Goal: Check status: Check status

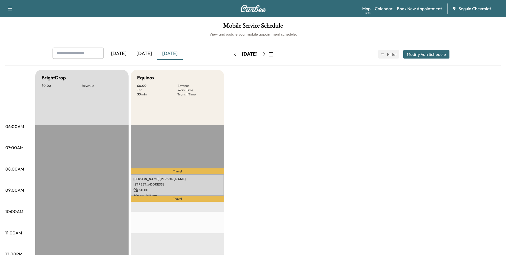
scroll to position [27, 0]
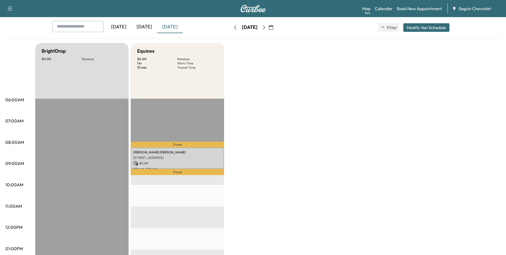
click at [145, 25] on div "[DATE]" at bounding box center [145, 27] width 26 height 12
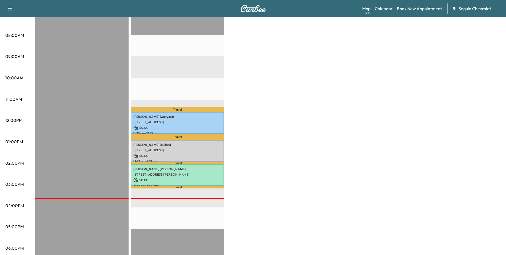
scroll to position [160, 0]
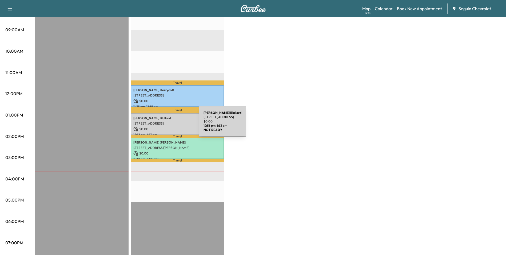
click at [159, 124] on div "[PERSON_NAME] [STREET_ADDRESS] $ 0.00 12:53 pm - 1:53 pm" at bounding box center [177, 124] width 93 height 22
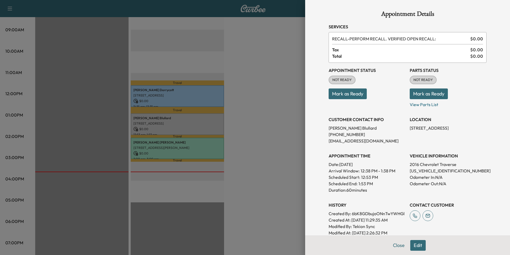
click at [238, 125] on div at bounding box center [255, 127] width 510 height 255
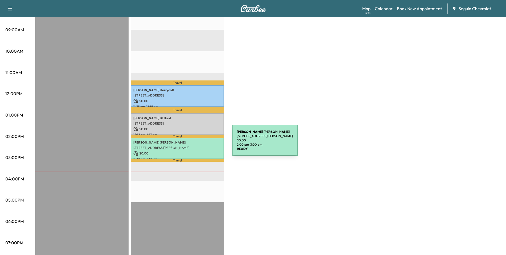
click at [192, 146] on p "[STREET_ADDRESS][PERSON_NAME]" at bounding box center [177, 148] width 88 height 4
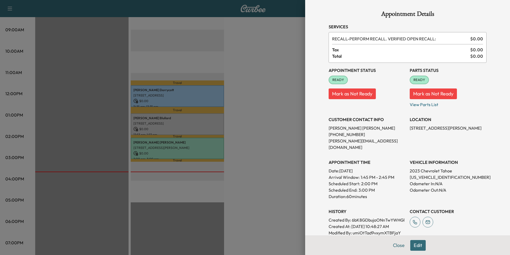
click at [195, 128] on div at bounding box center [255, 127] width 510 height 255
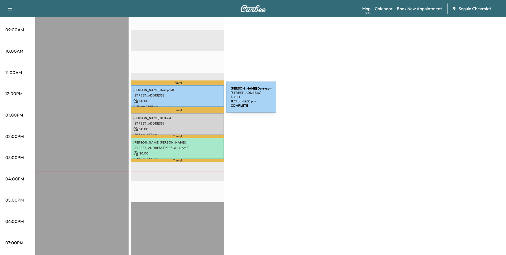
click at [186, 100] on p "$ 0.00" at bounding box center [177, 101] width 88 height 5
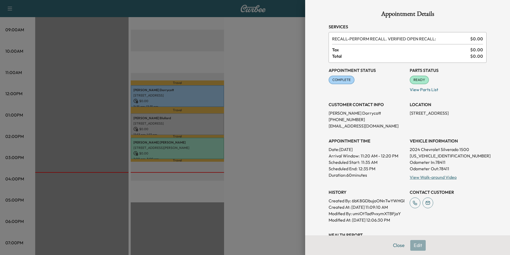
click at [194, 124] on div at bounding box center [255, 127] width 510 height 255
